Goal: Task Accomplishment & Management: Manage account settings

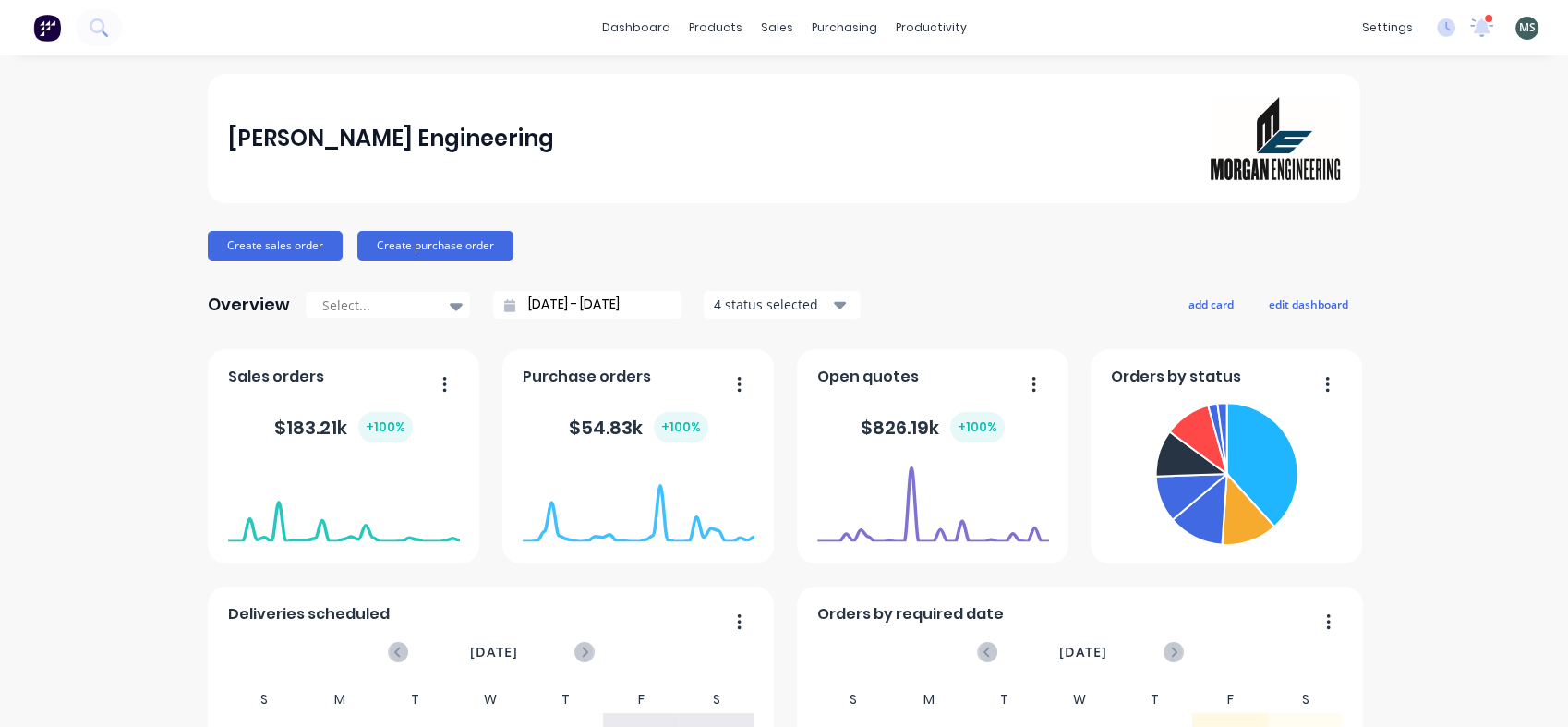
click at [636, 23] on link "dashboard" at bounding box center [636, 28] width 87 height 28
click at [1032, 385] on icon "button" at bounding box center [1034, 384] width 5 height 19
click at [818, 421] on div "$ 826.19k + 100 %" at bounding box center [933, 428] width 232 height 56
click at [864, 496] on foreignobject at bounding box center [933, 504] width 232 height 79
click at [716, 25] on div "products" at bounding box center [716, 28] width 72 height 28
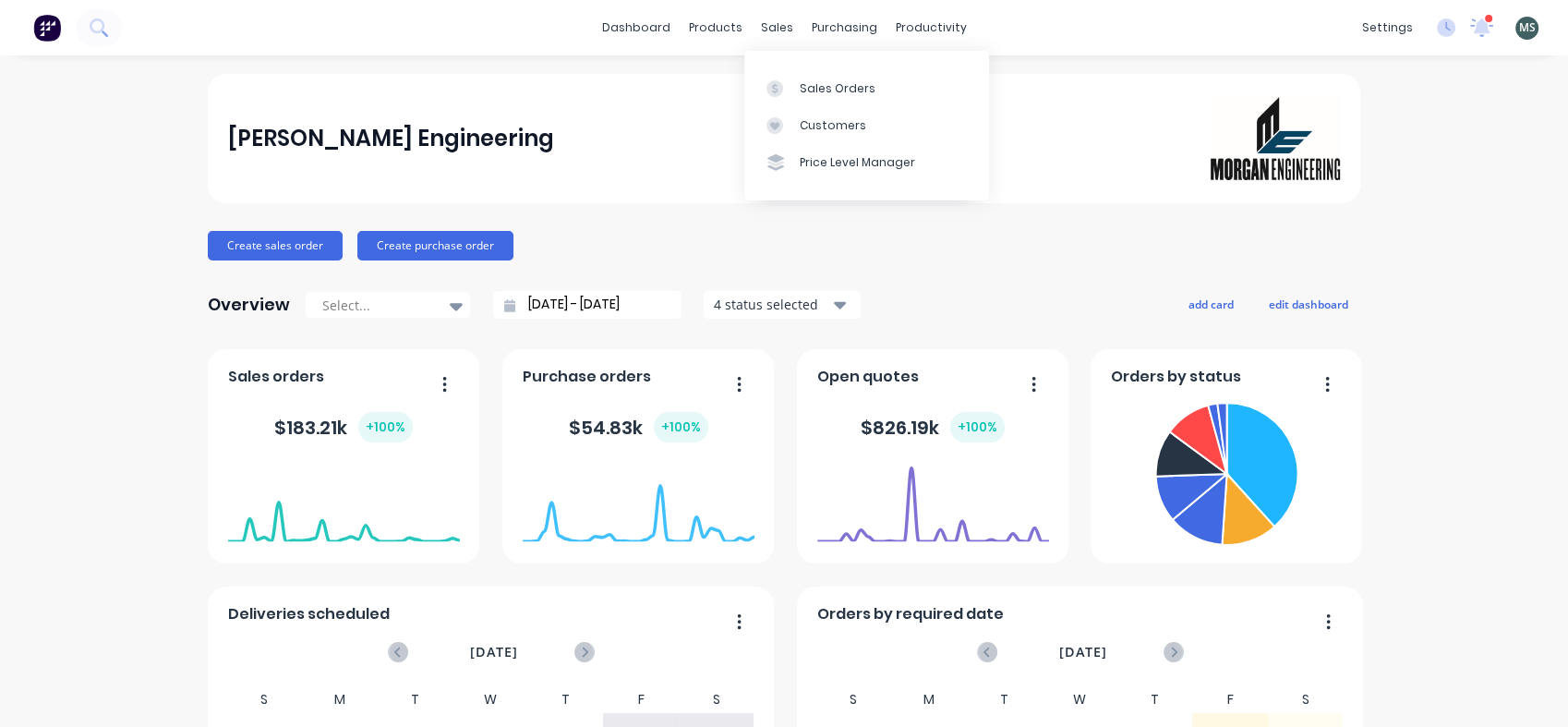
click at [823, 132] on div "Customers" at bounding box center [832, 126] width 67 height 17
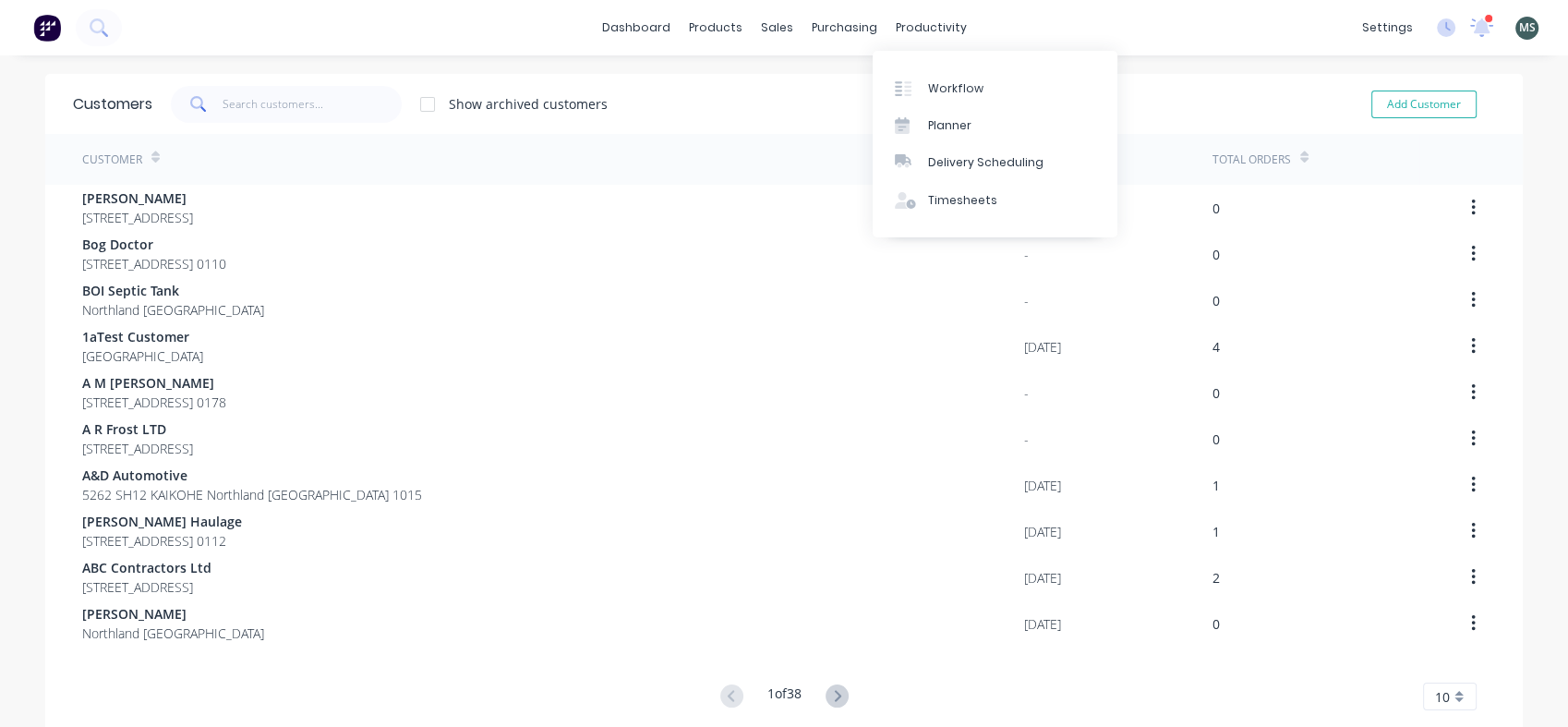
click at [949, 89] on div "Workflow" at bounding box center [956, 89] width 56 height 17
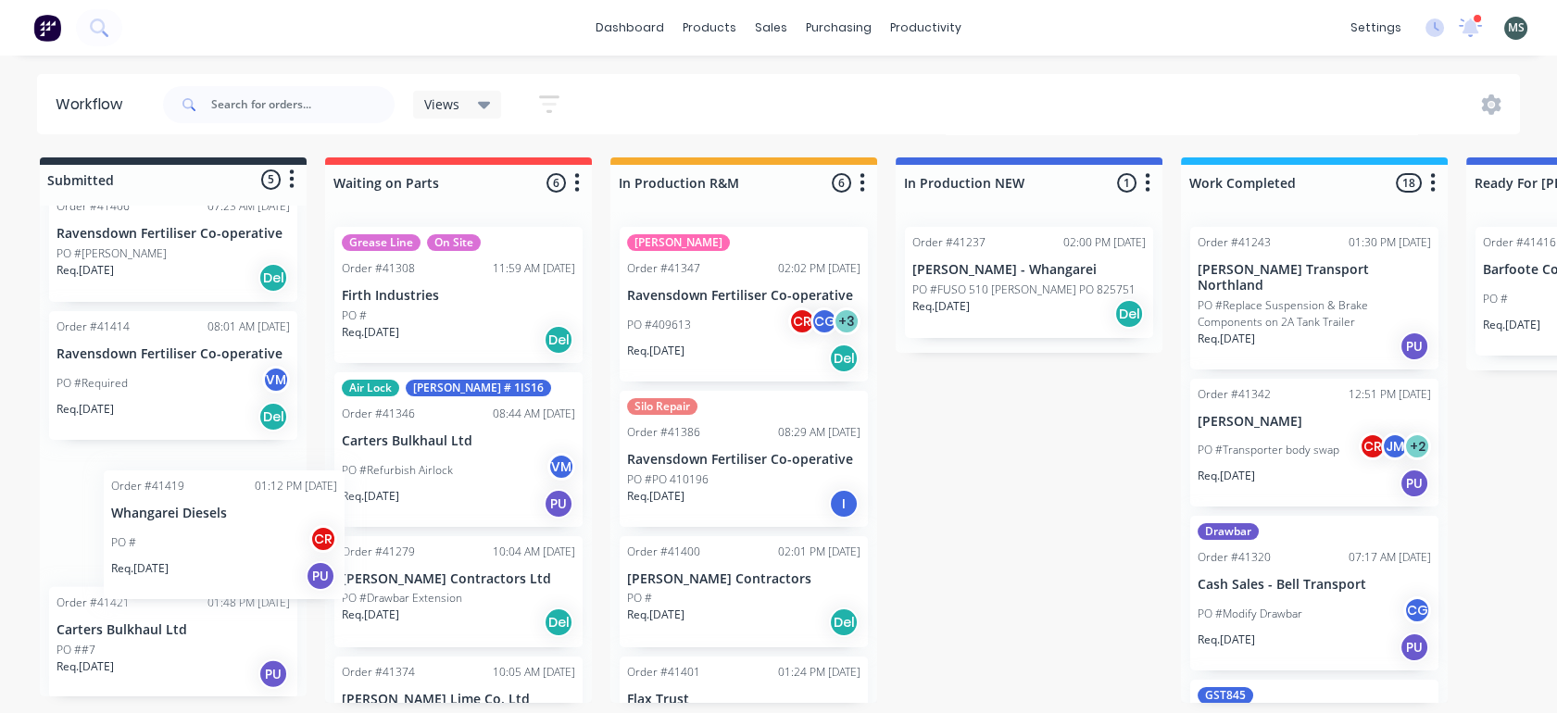
scroll to position [5, 0]
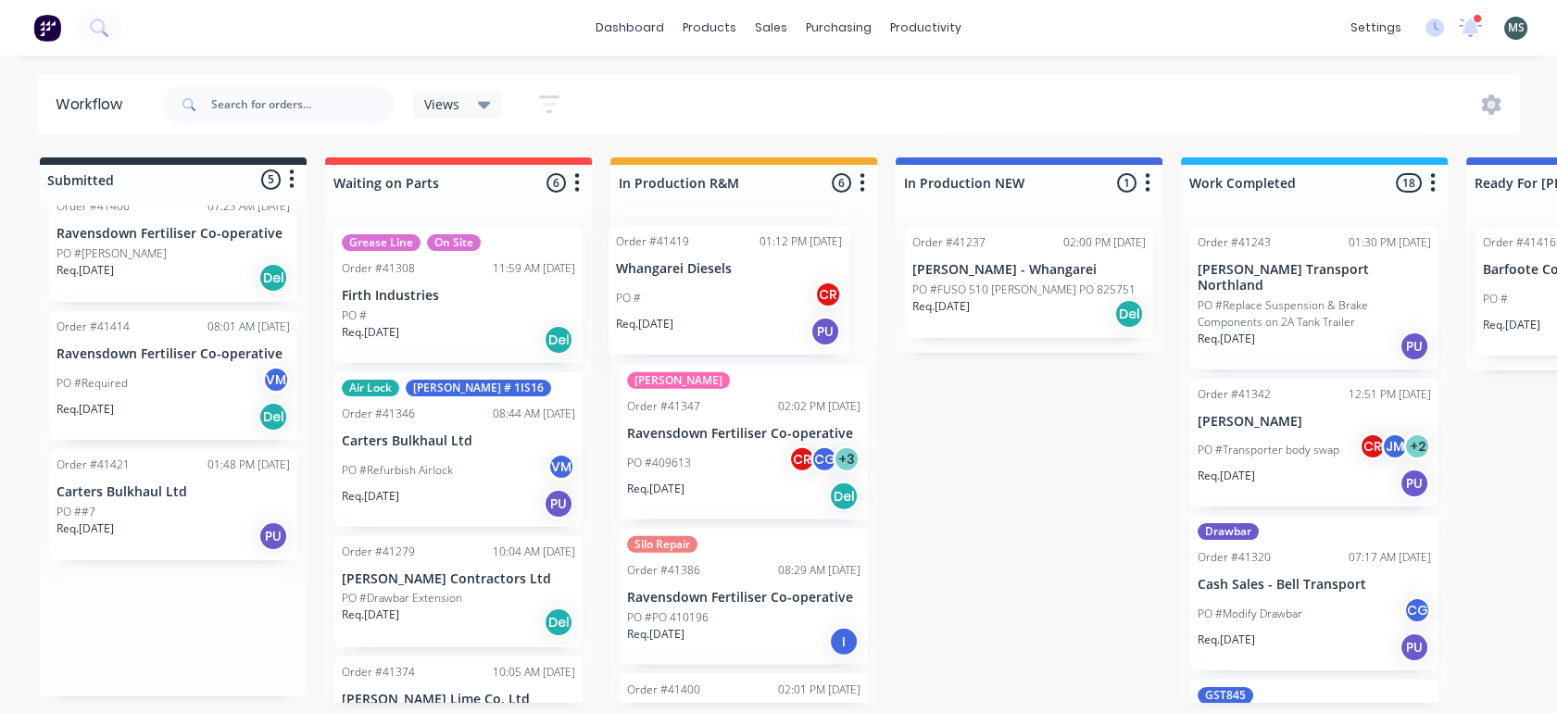
drag, startPoint x: 176, startPoint y: 485, endPoint x: 738, endPoint y: 263, distance: 603.6
click at [738, 263] on div "Submitted 5 Status colour #273444 hex #273444 Save Cancel Summaries Total order…" at bounding box center [1531, 431] width 3090 height 546
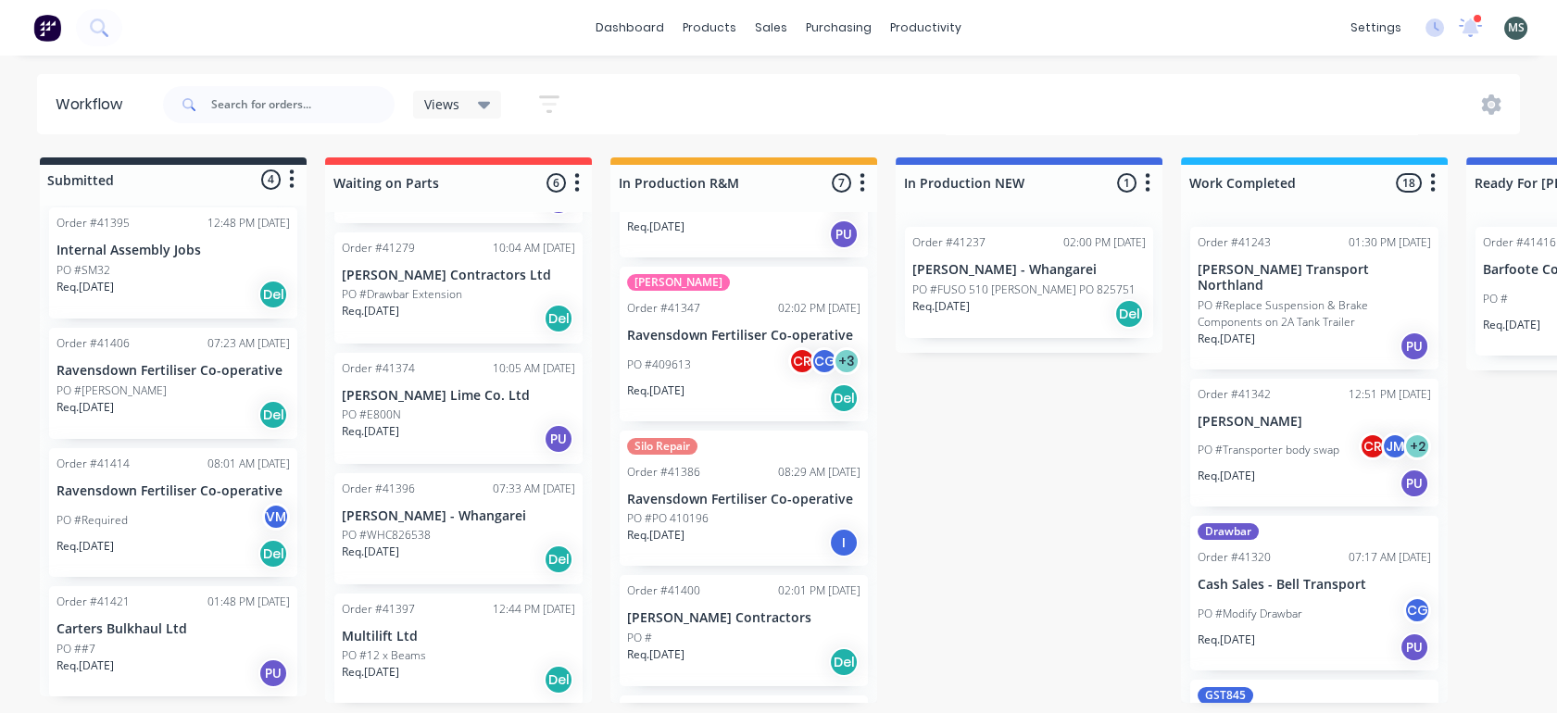
scroll to position [171, 0]
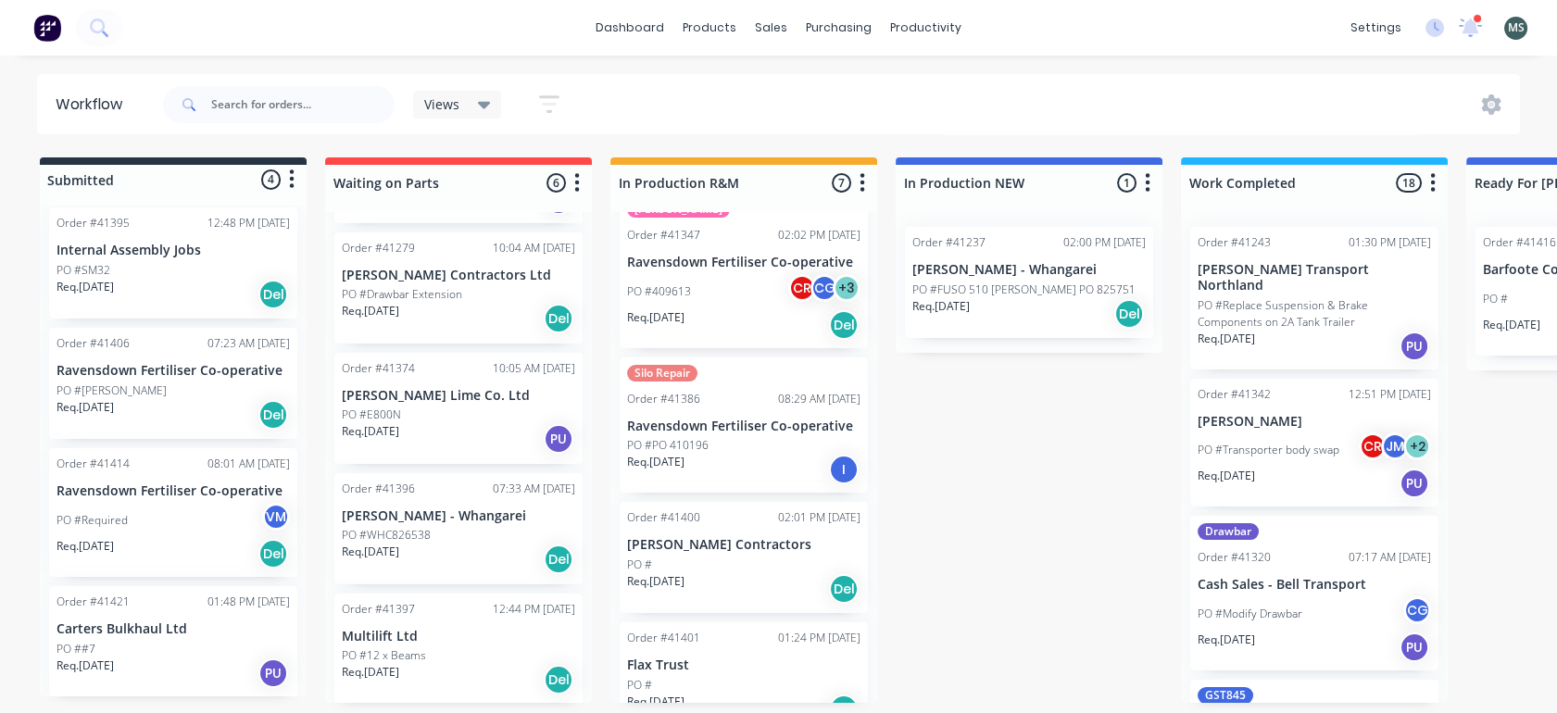
click at [705, 540] on p "[PERSON_NAME] Contractors" at bounding box center [743, 545] width 233 height 16
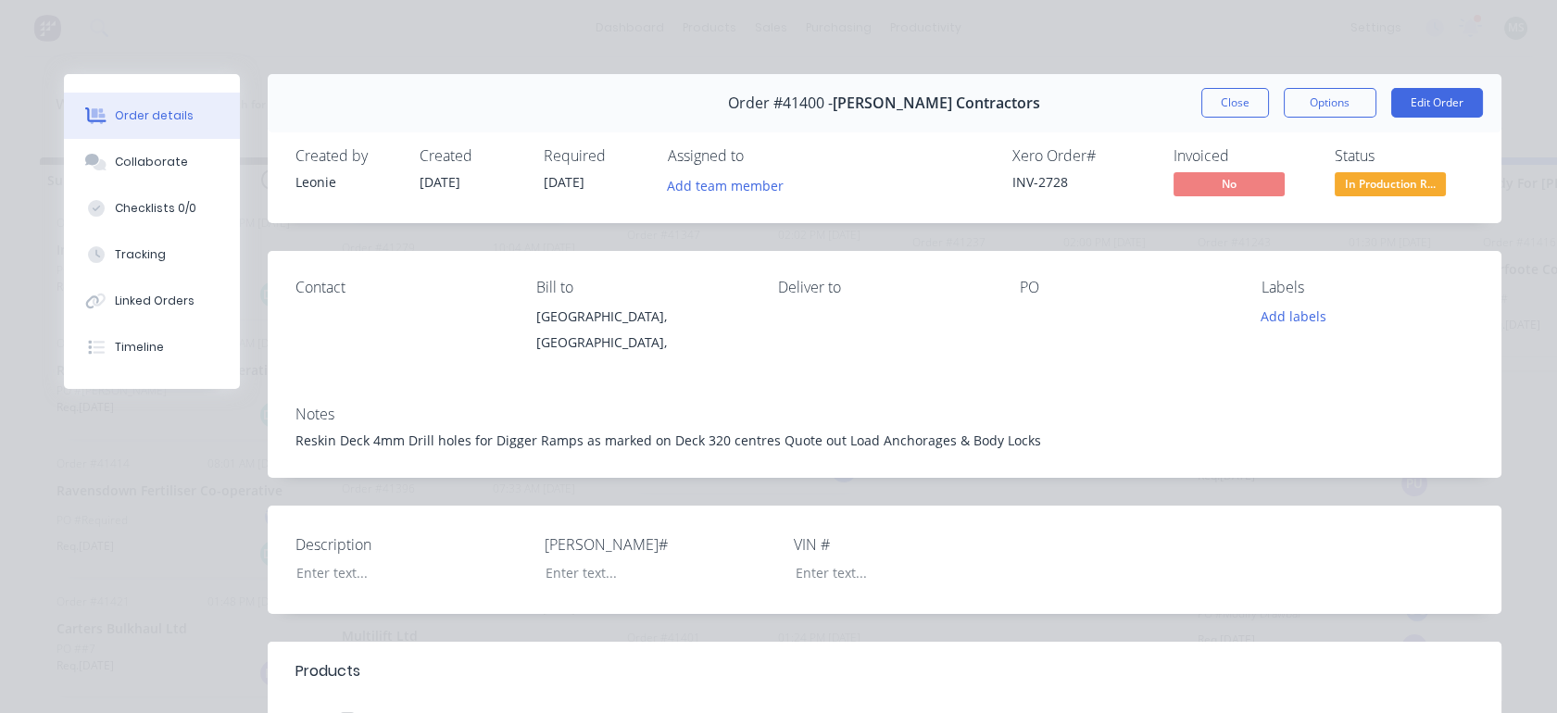
click at [135, 248] on div "Tracking" at bounding box center [140, 254] width 51 height 17
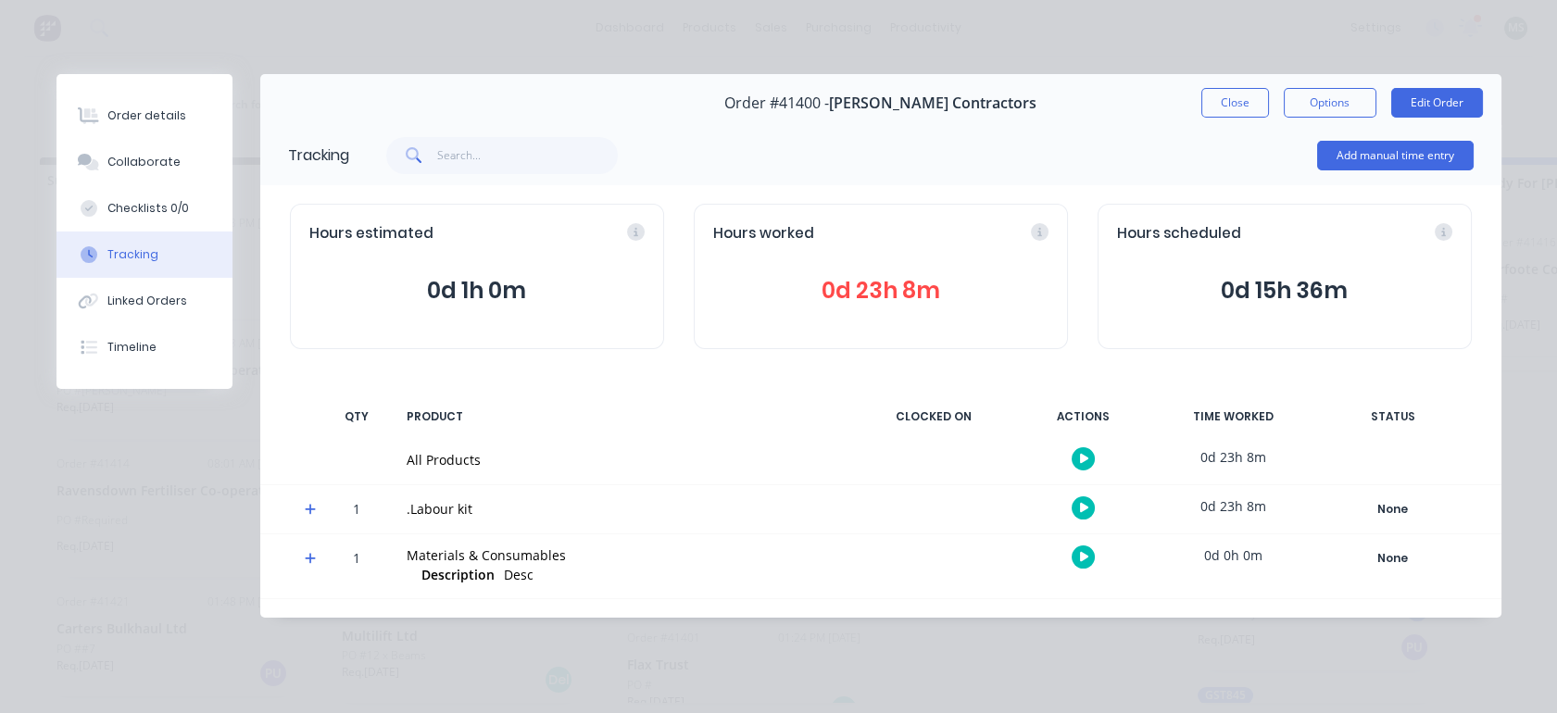
click at [1216, 104] on button "Close" at bounding box center [1236, 103] width 68 height 30
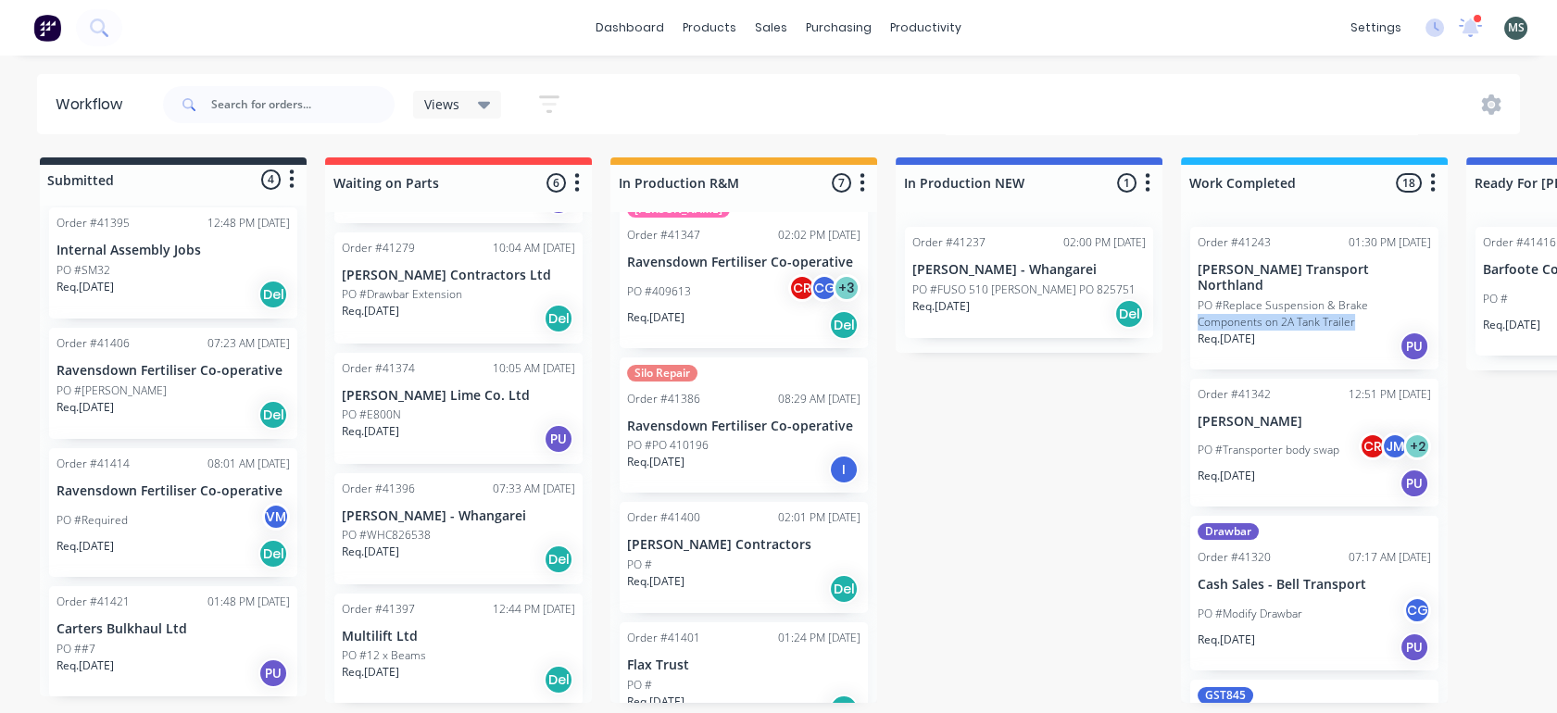
drag, startPoint x: 1447, startPoint y: 283, endPoint x: 1453, endPoint y: 308, distance: 25.6
click at [1453, 308] on div "Submitted 4 Status colour #273444 hex #273444 Save Cancel Summaries Total order…" at bounding box center [1531, 431] width 3090 height 546
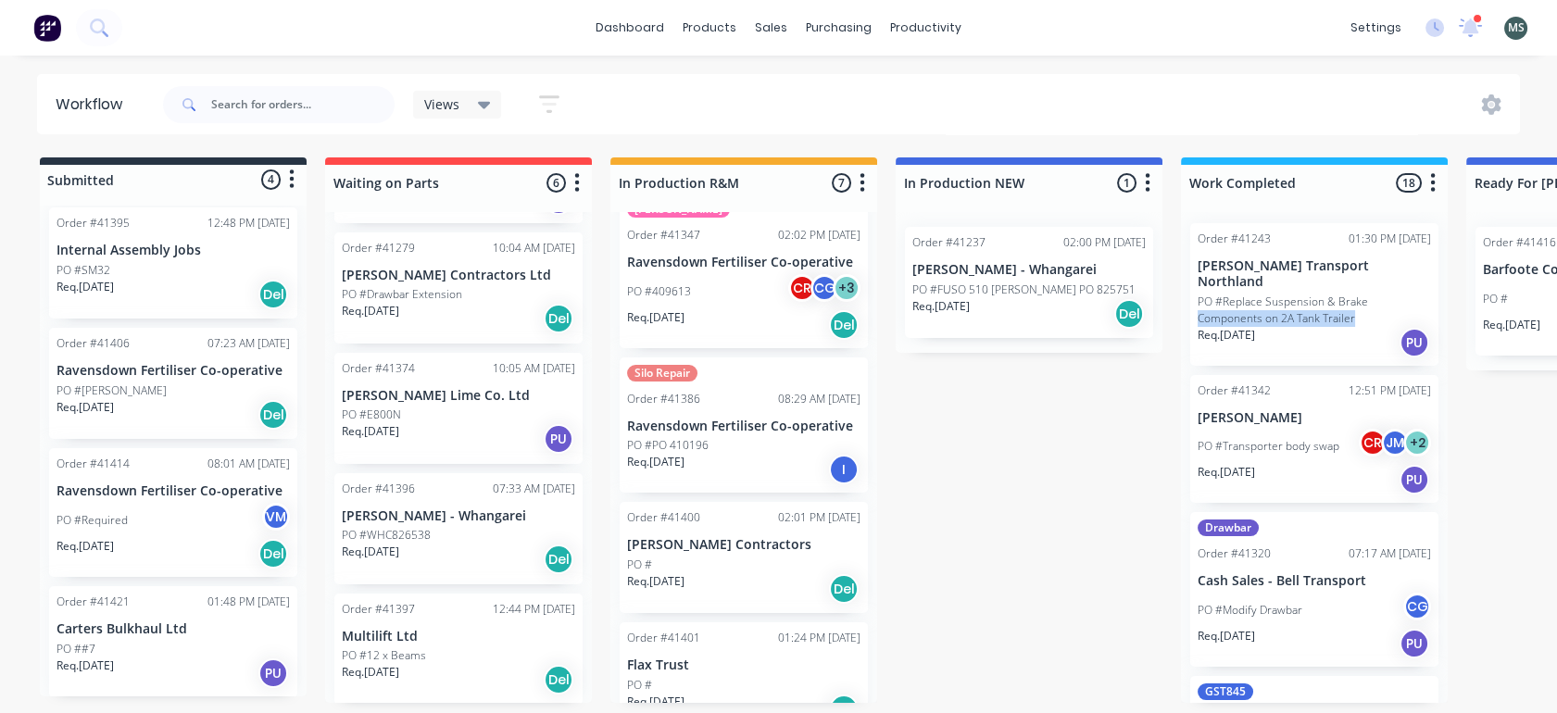
click at [1317, 294] on p "PO #Replace Suspension & Brake Components on 2A Tank Trailer" at bounding box center [1314, 310] width 233 height 33
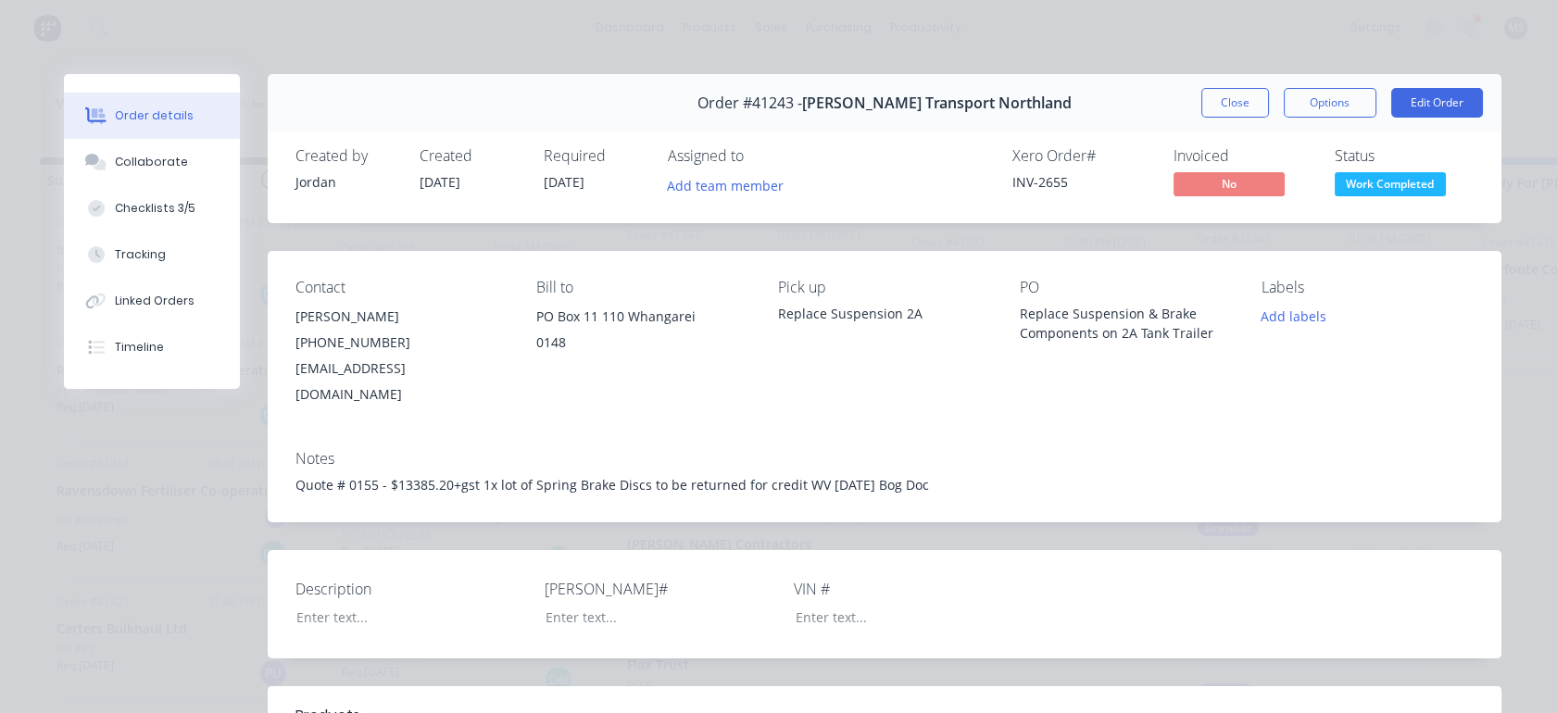
click at [145, 253] on div "Tracking" at bounding box center [140, 254] width 51 height 17
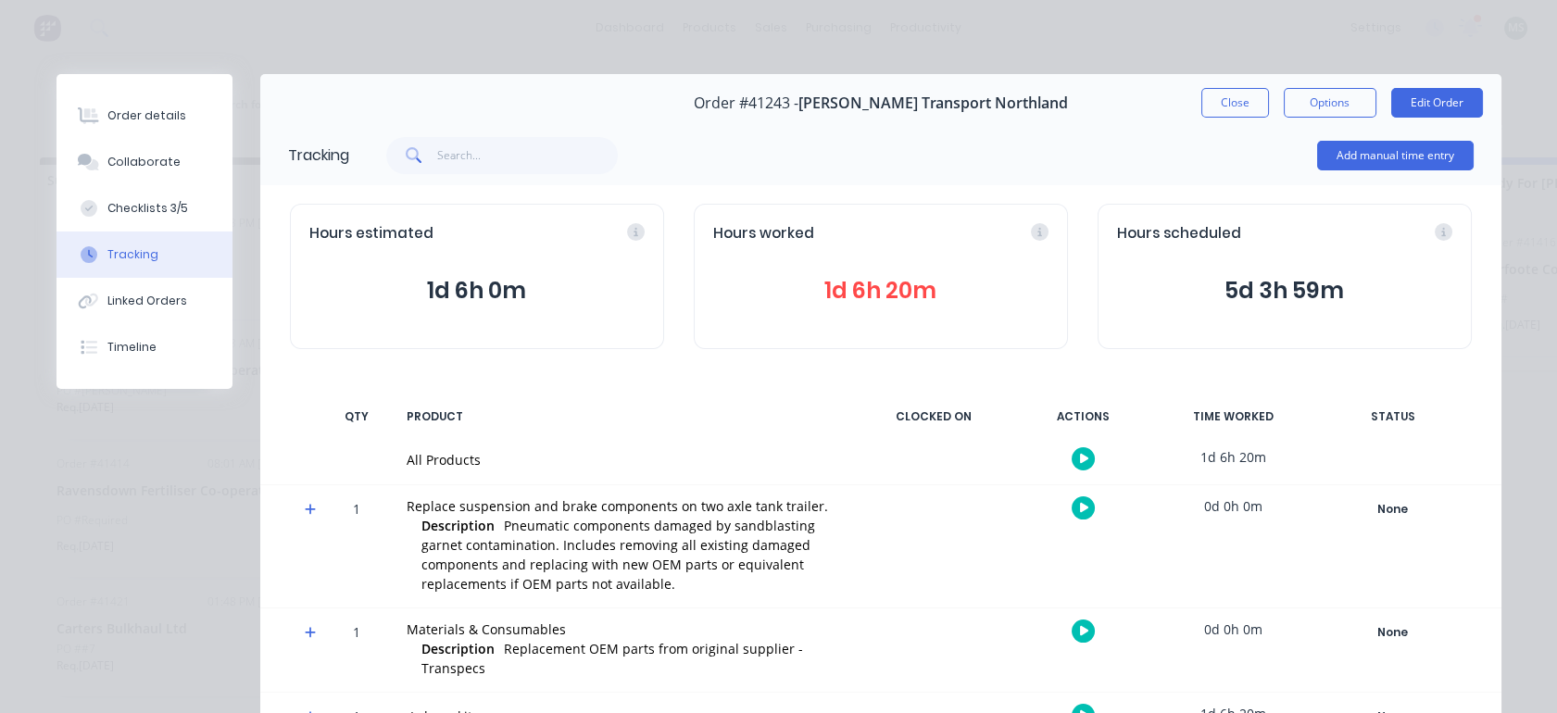
click at [145, 209] on div "Checklists 3/5" at bounding box center [147, 208] width 81 height 17
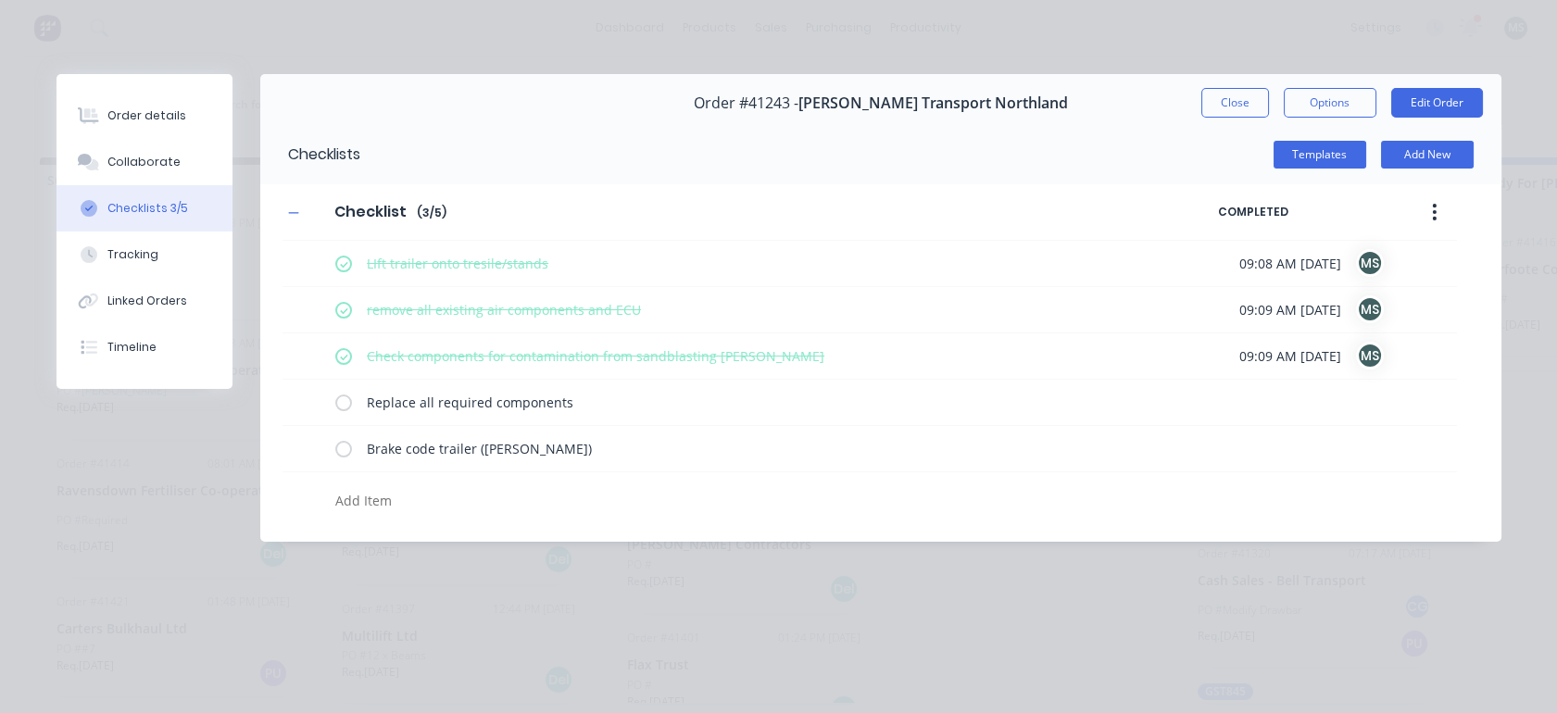
click at [345, 410] on label at bounding box center [343, 402] width 17 height 19
click at [0, 0] on input "checkbox" at bounding box center [0, 0] width 0 height 0
click at [346, 456] on label at bounding box center [343, 448] width 17 height 19
click at [0, 0] on input "checkbox" at bounding box center [0, 0] width 0 height 0
type textarea "x"
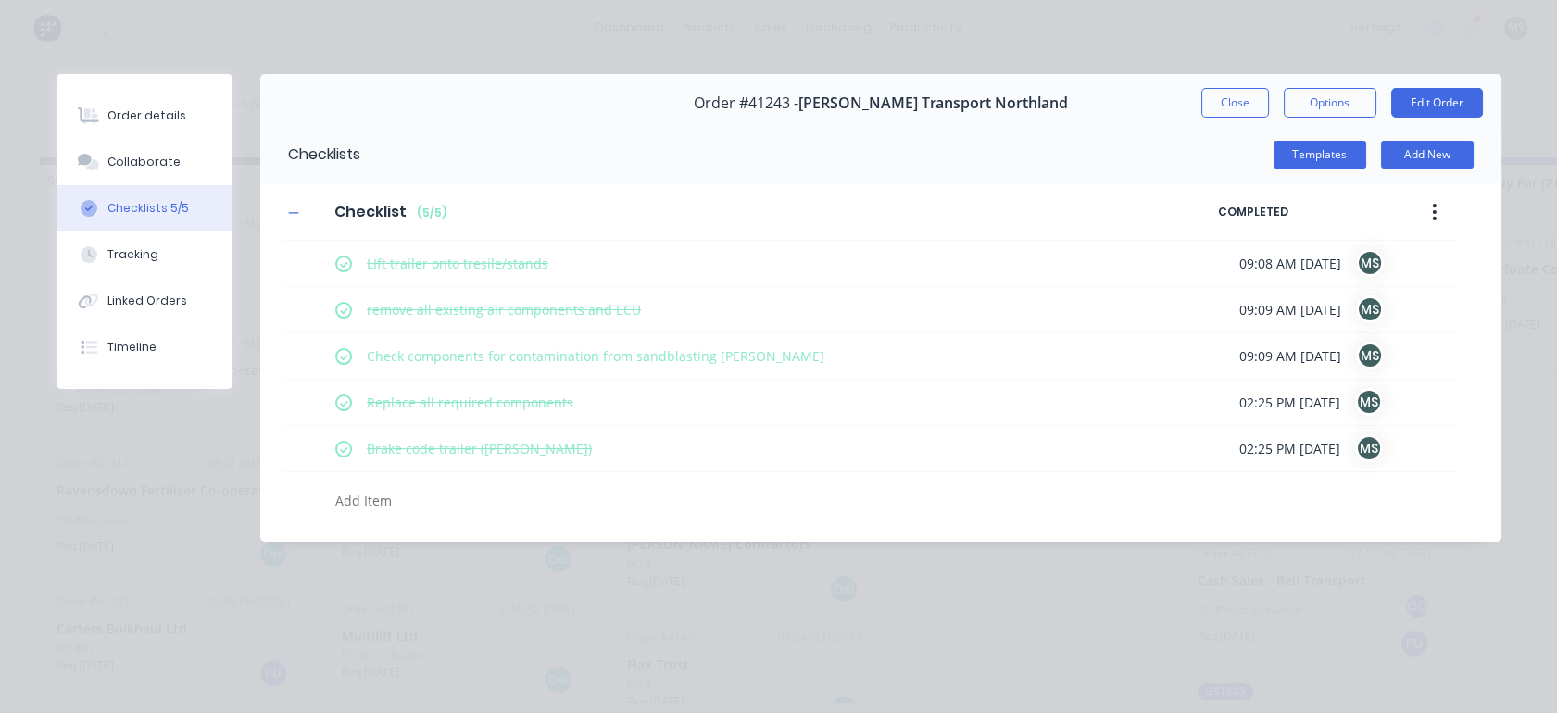
click at [126, 250] on div "Tracking" at bounding box center [132, 254] width 51 height 17
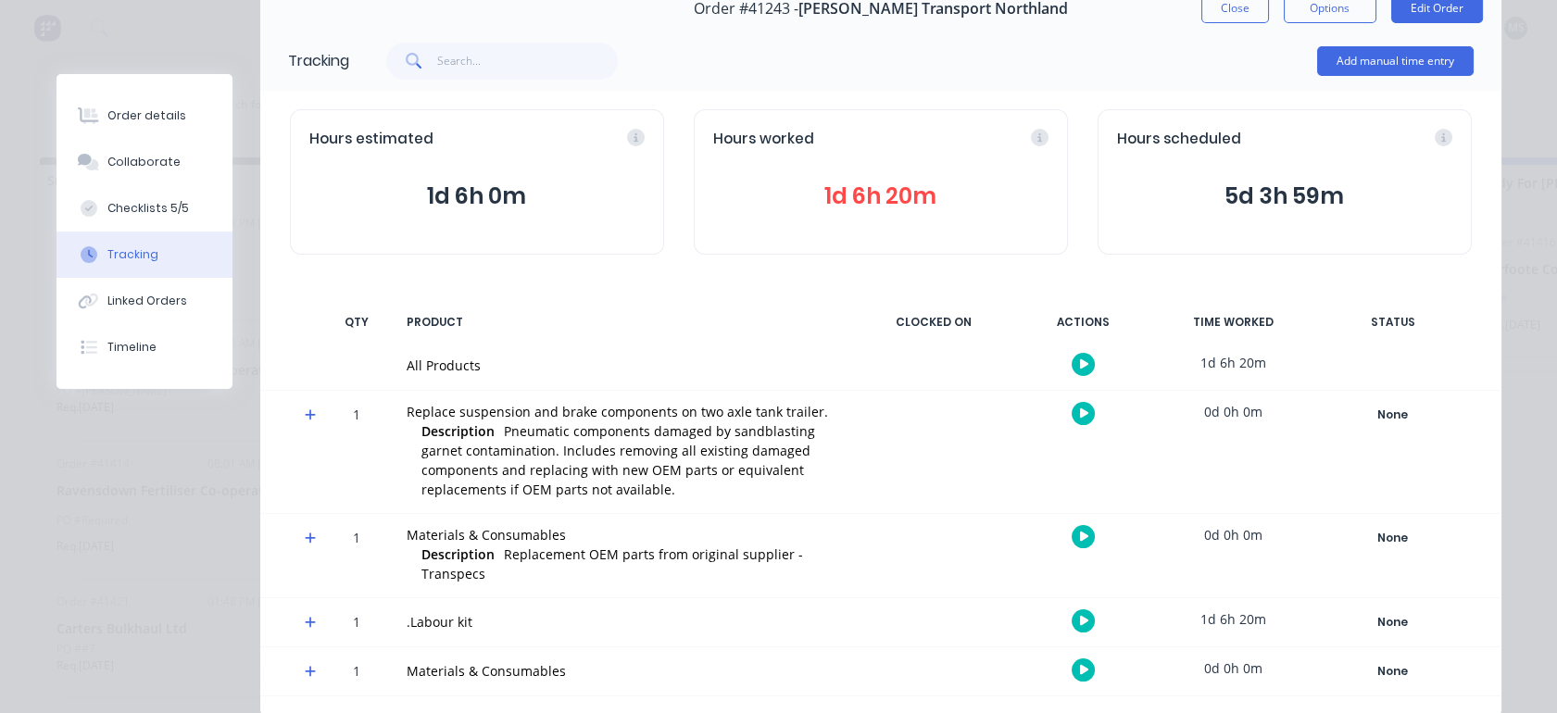
scroll to position [155, 0]
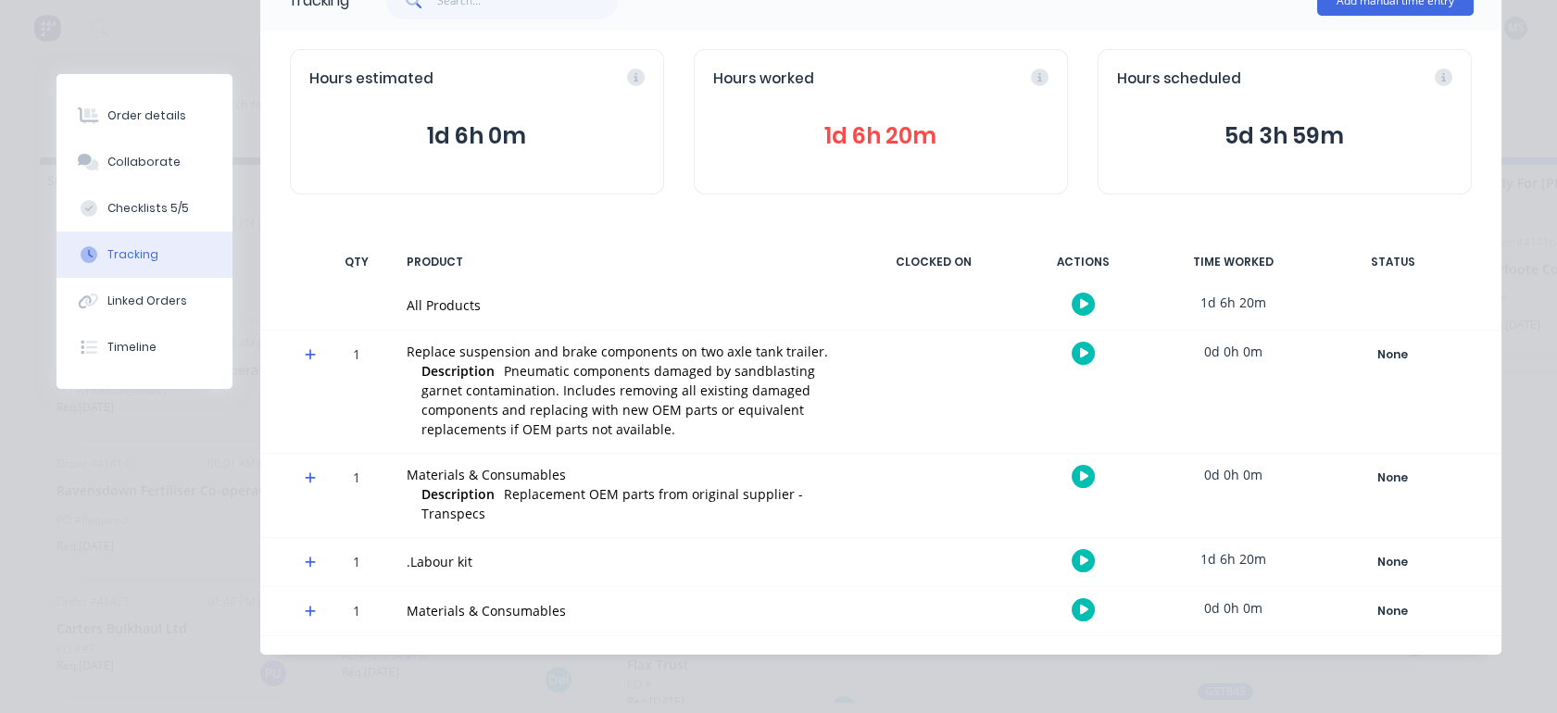
click at [120, 301] on div "Linked Orders" at bounding box center [147, 301] width 80 height 17
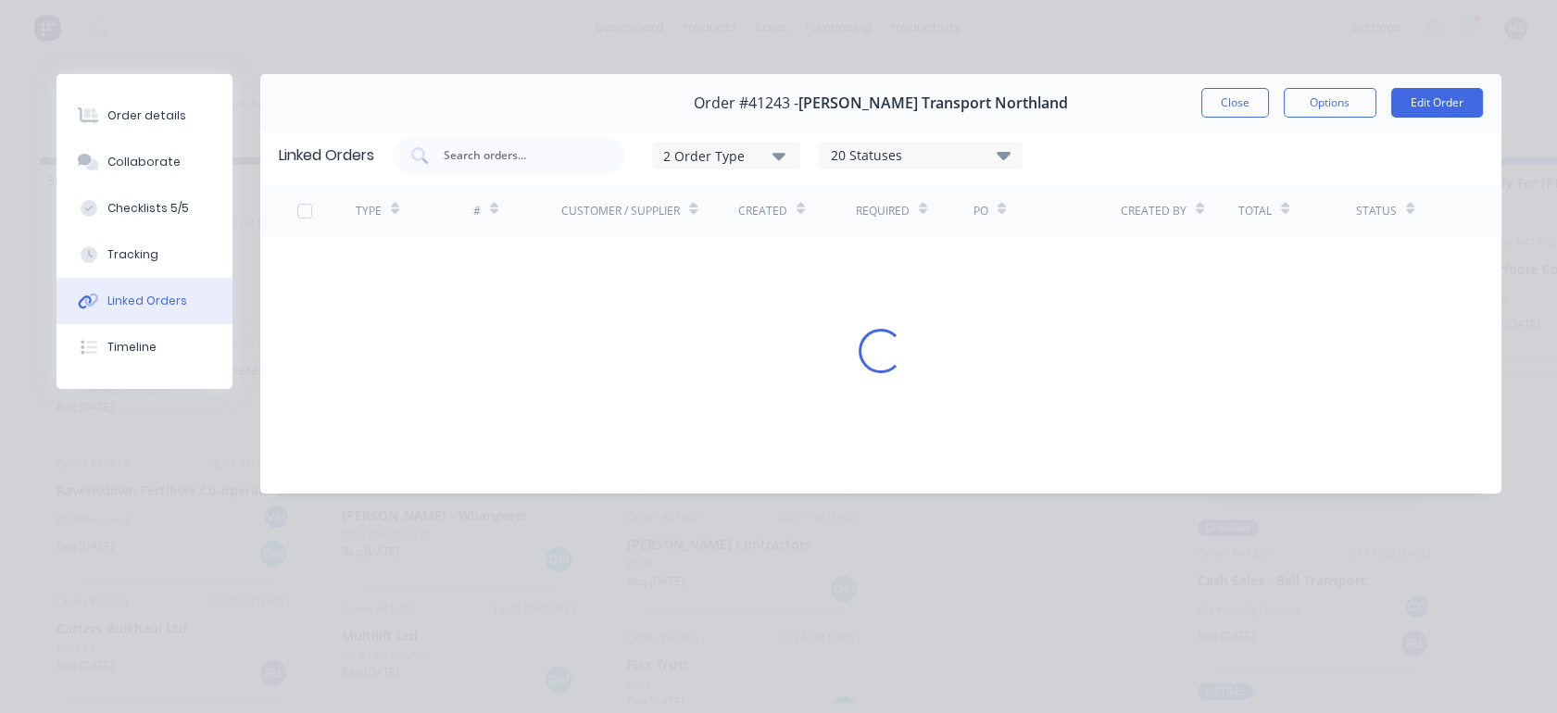
scroll to position [0, 0]
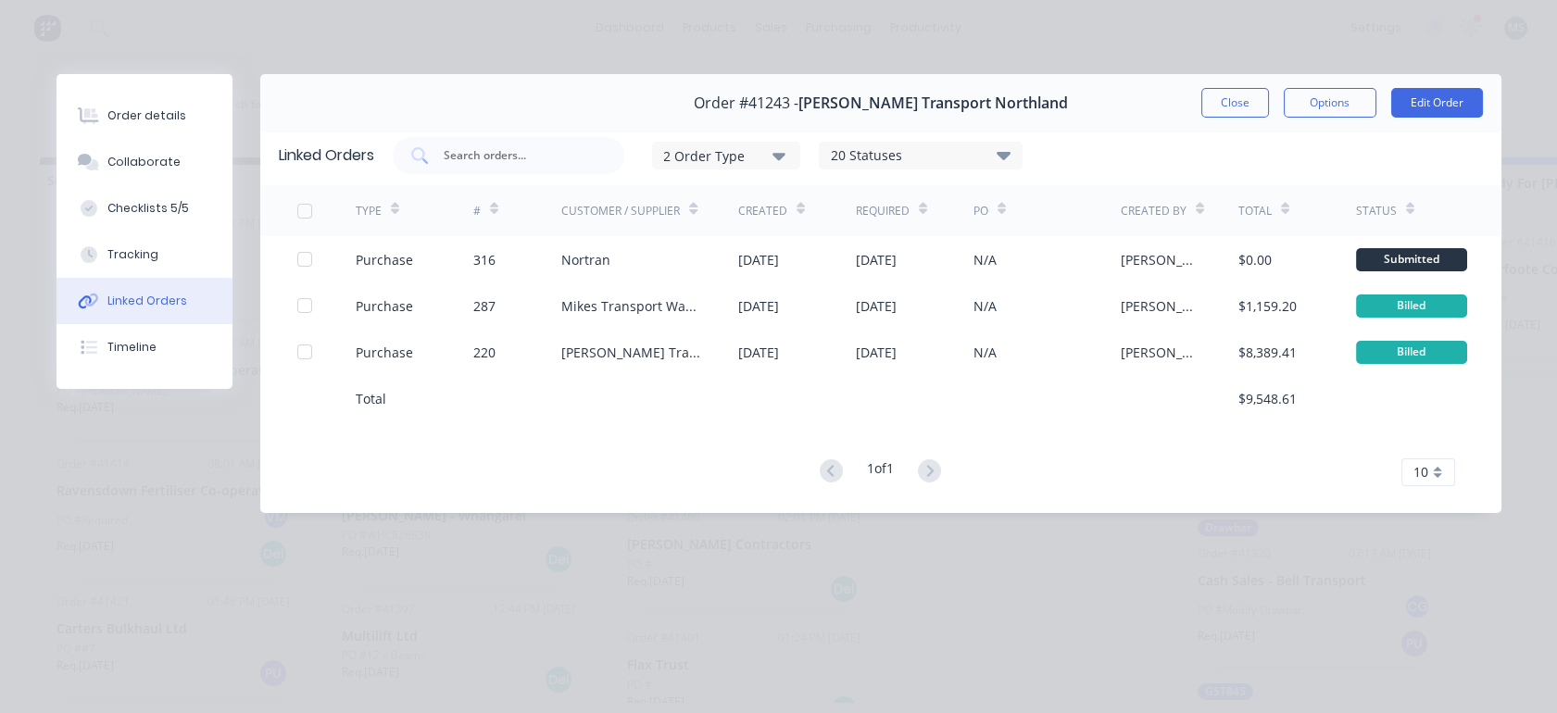
click at [132, 170] on div "Collaborate" at bounding box center [143, 162] width 73 height 17
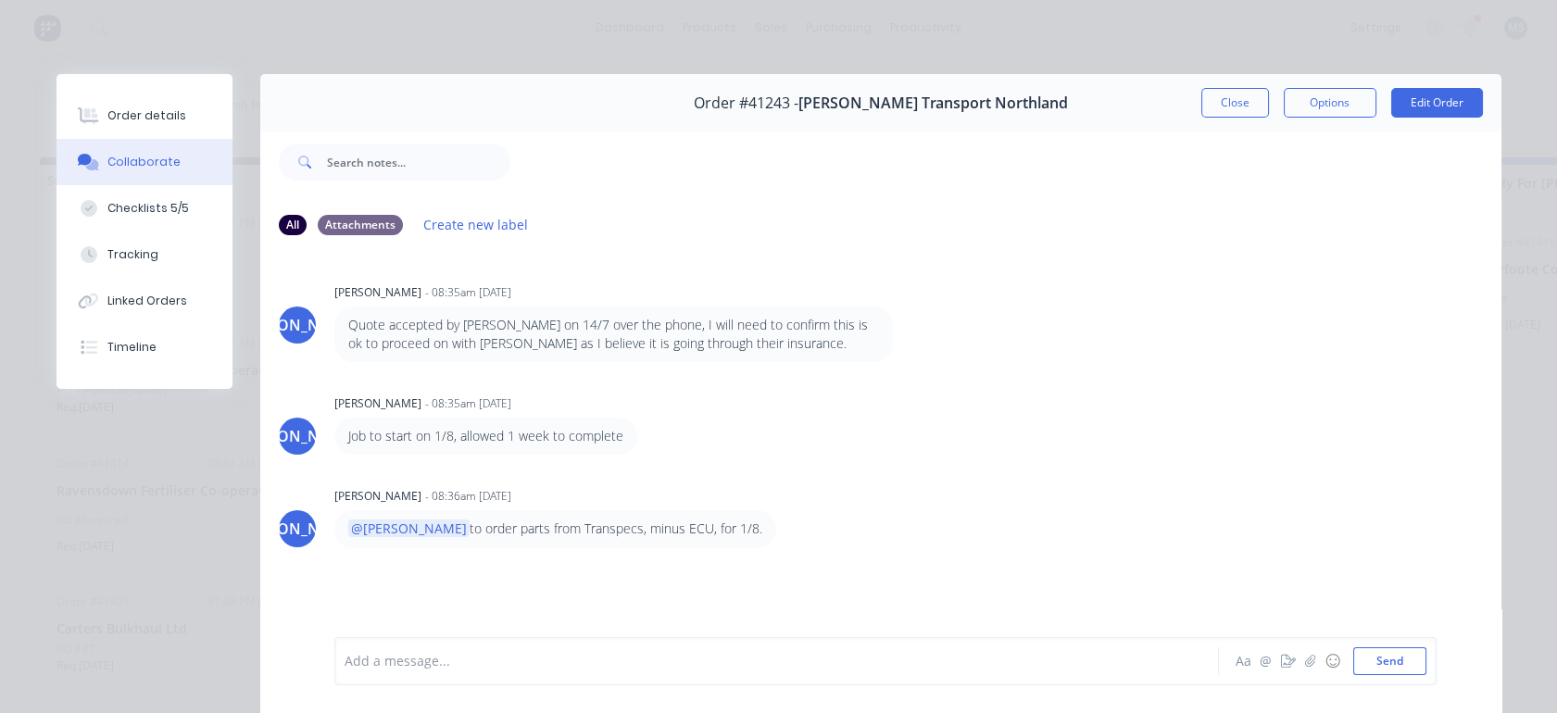
click at [136, 119] on div "Order details" at bounding box center [146, 115] width 79 height 17
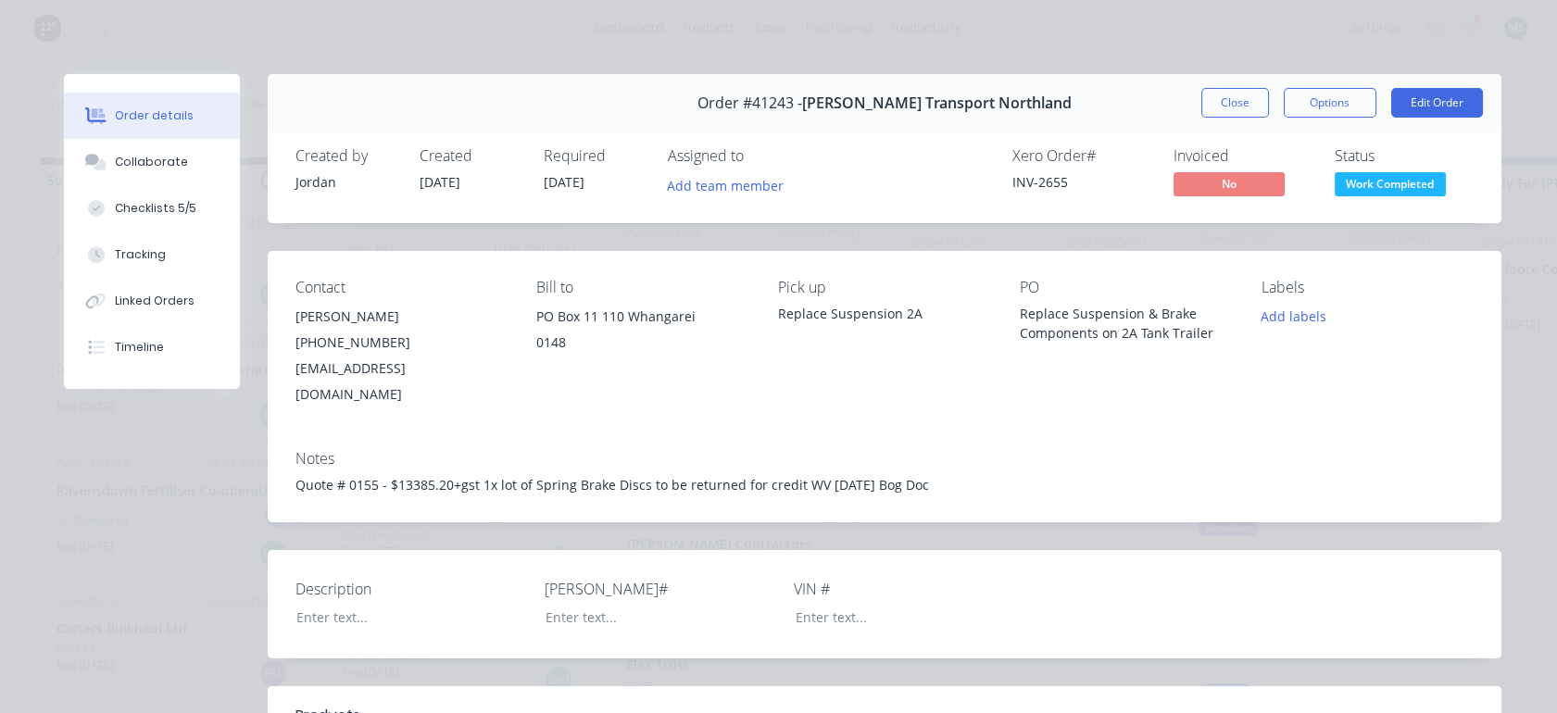
click at [1412, 106] on button "Edit Order" at bounding box center [1438, 103] width 92 height 30
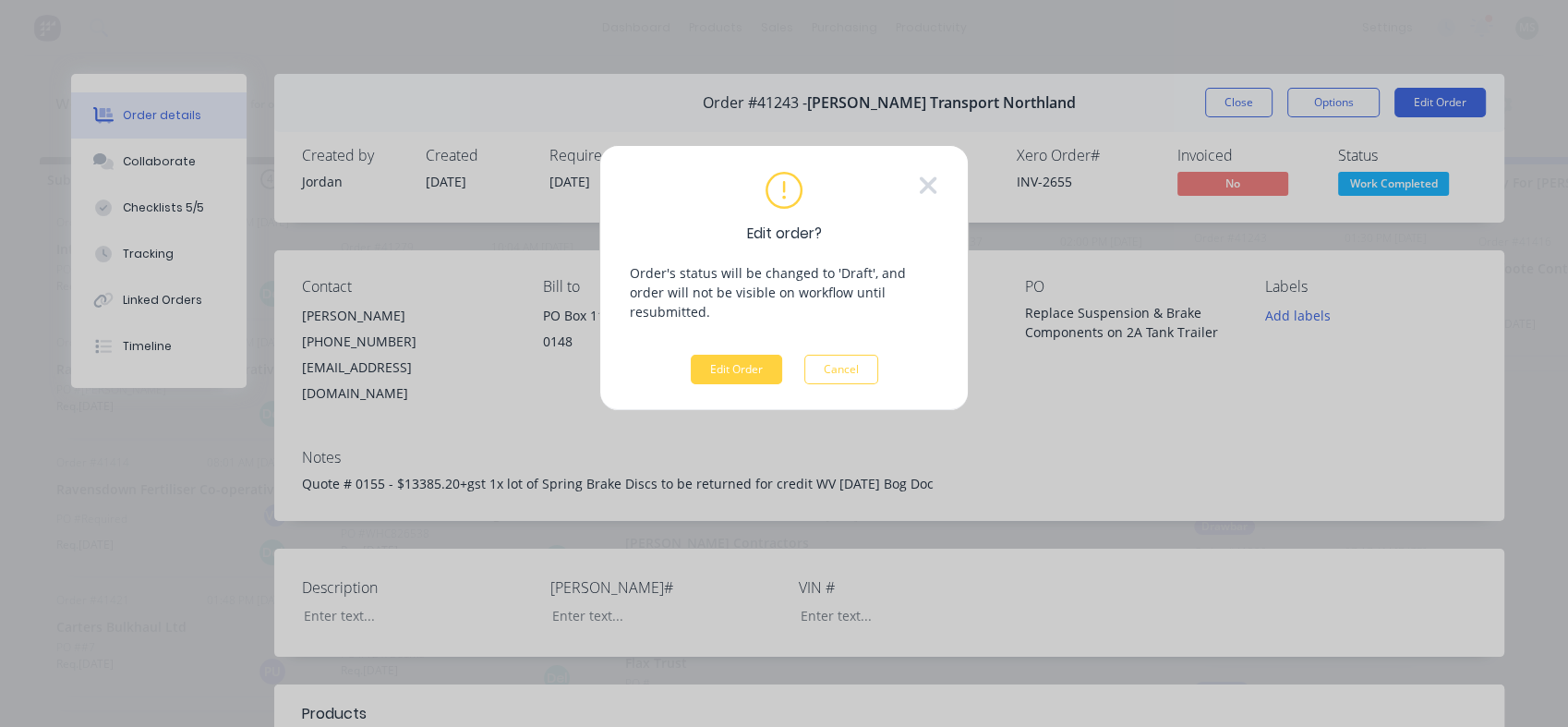
click at [723, 358] on button "Edit Order" at bounding box center [737, 370] width 92 height 30
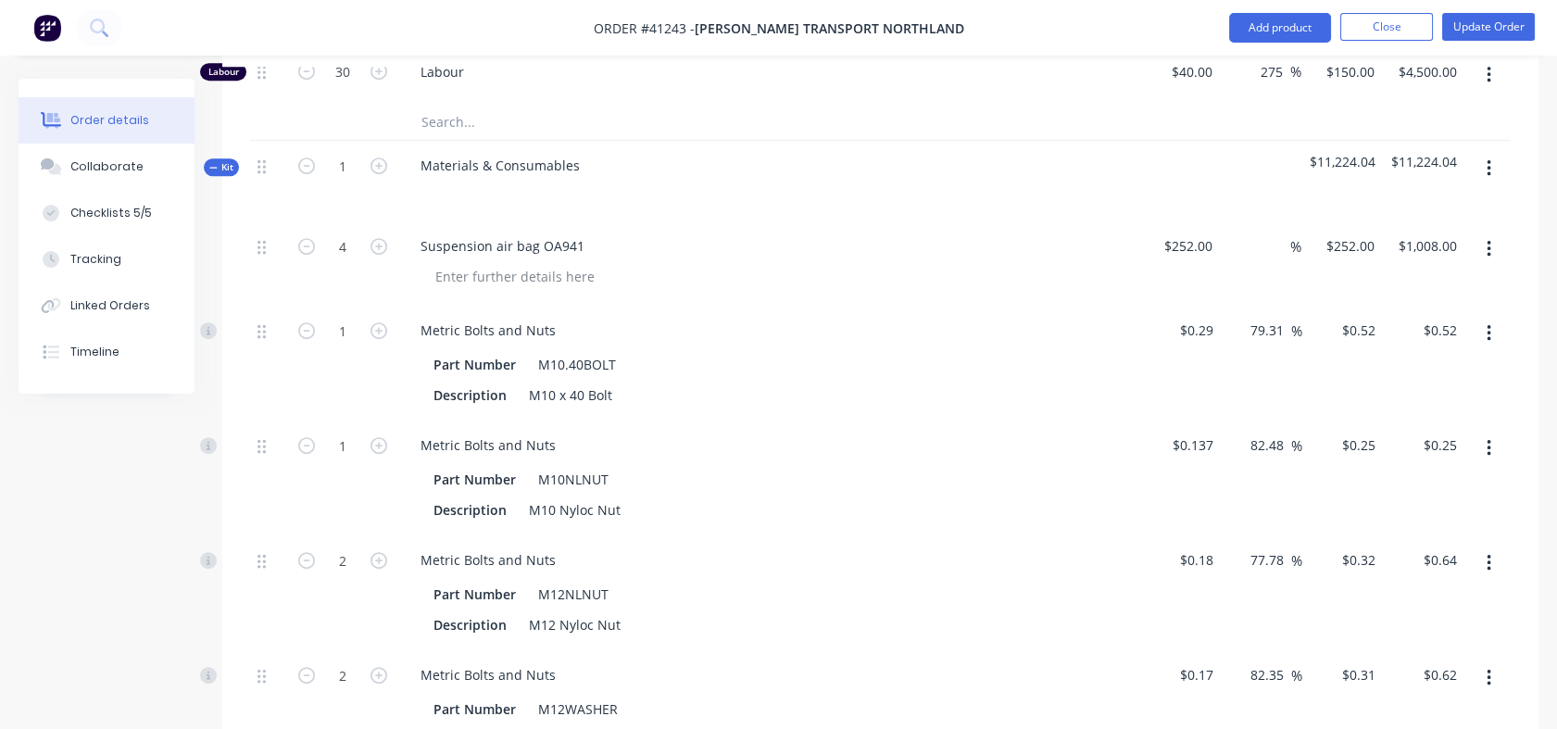
scroll to position [2009, 0]
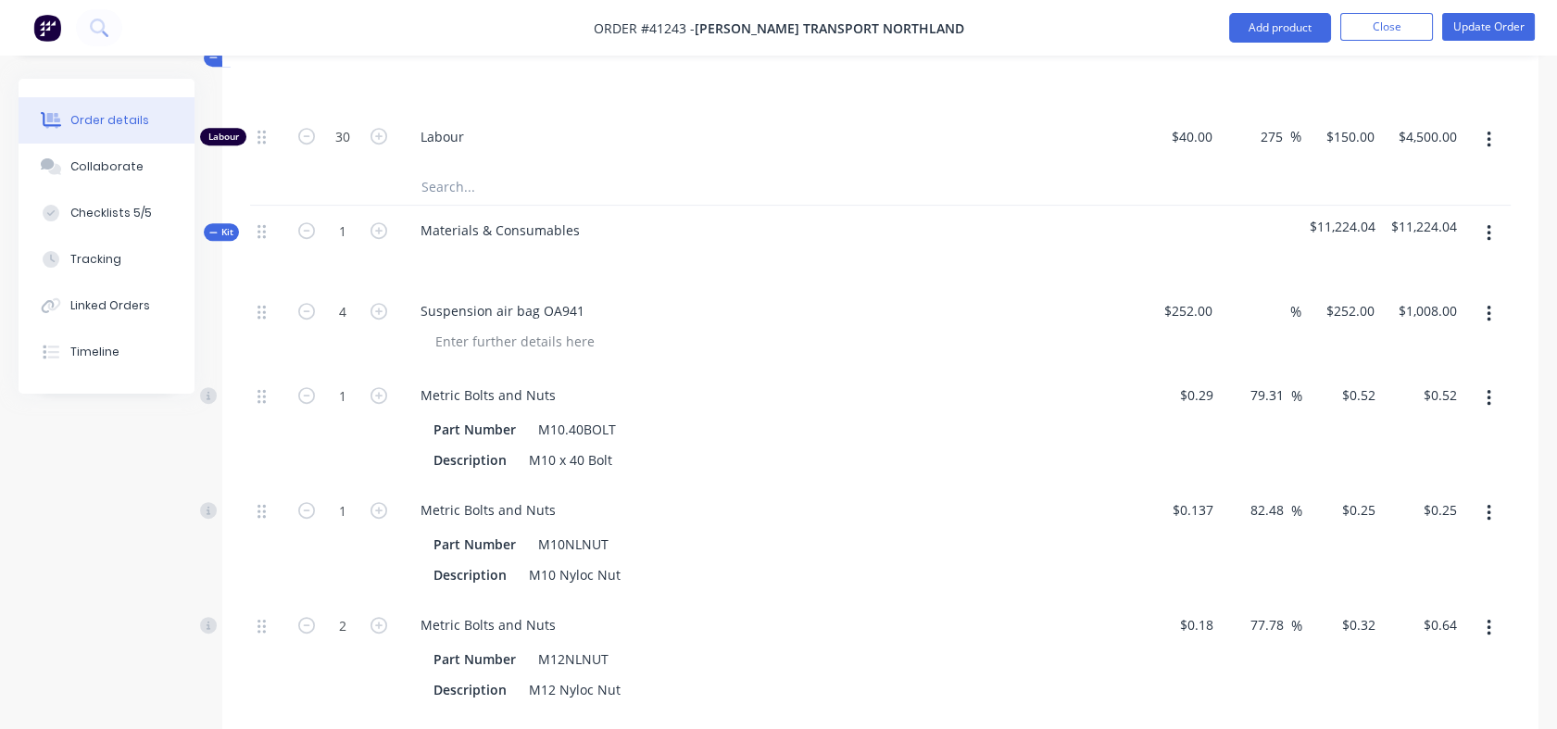
click at [96, 170] on div "Collaborate" at bounding box center [106, 166] width 73 height 17
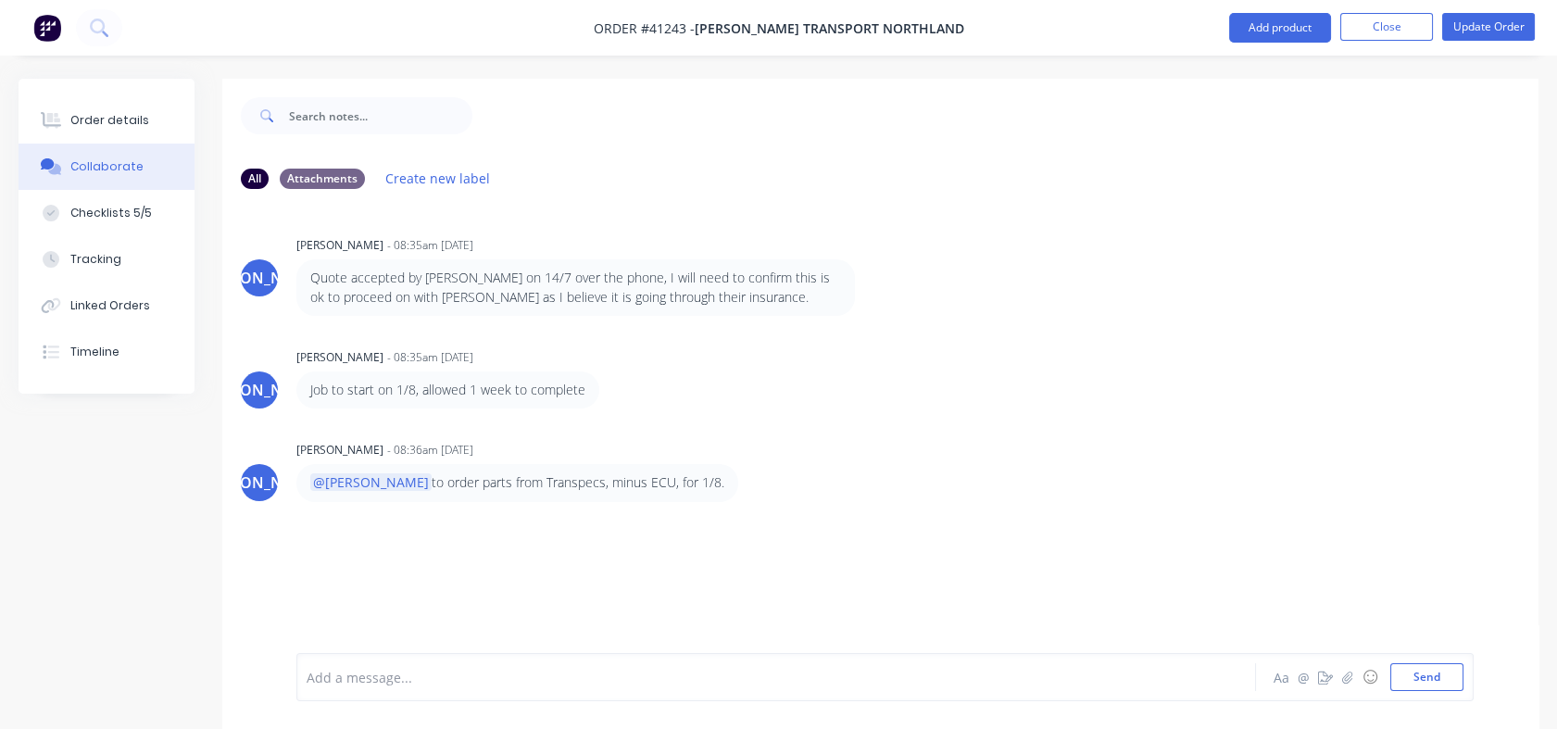
click at [82, 264] on div "Tracking" at bounding box center [95, 259] width 51 height 17
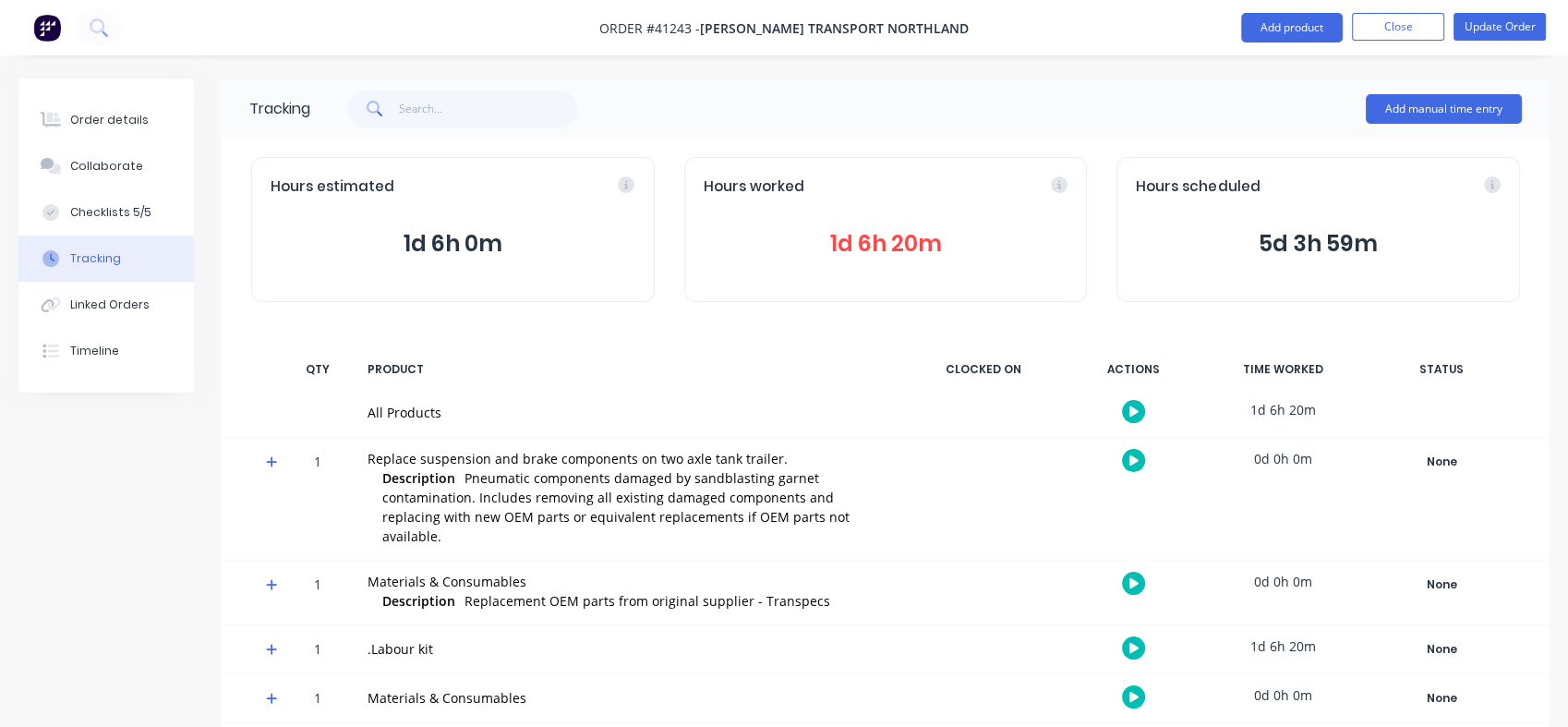
click at [106, 126] on div "Order details" at bounding box center [109, 120] width 79 height 17
